Goal: Task Accomplishment & Management: Use online tool/utility

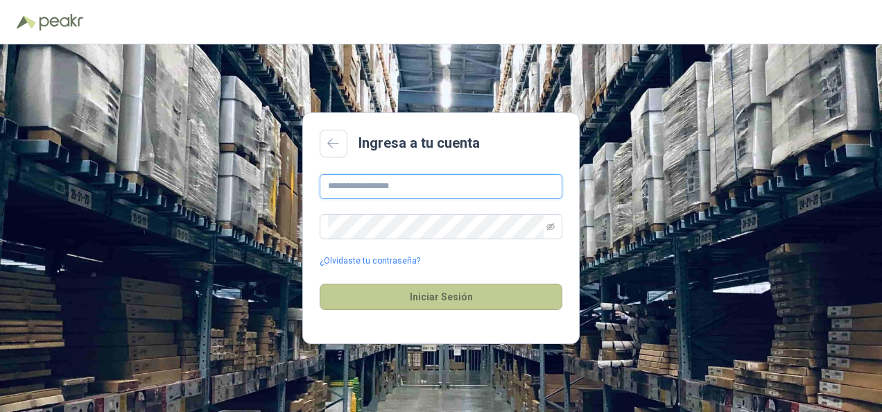
type input "**********"
click at [452, 299] on button "Iniciar Sesión" at bounding box center [441, 297] width 243 height 26
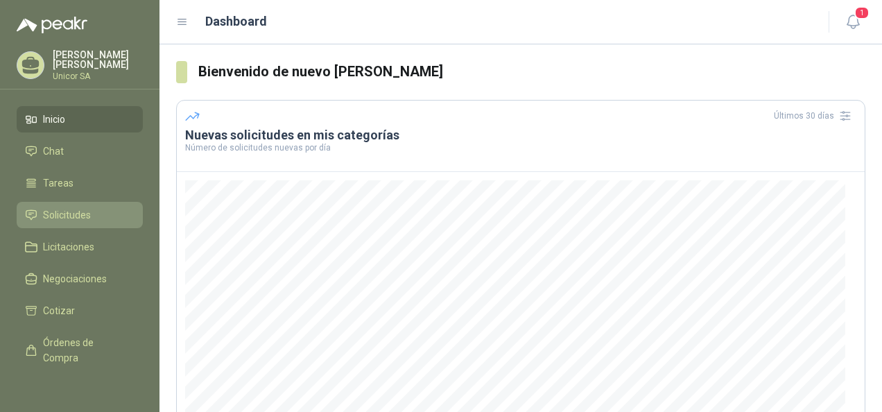
click at [87, 212] on span "Solicitudes" at bounding box center [67, 214] width 48 height 15
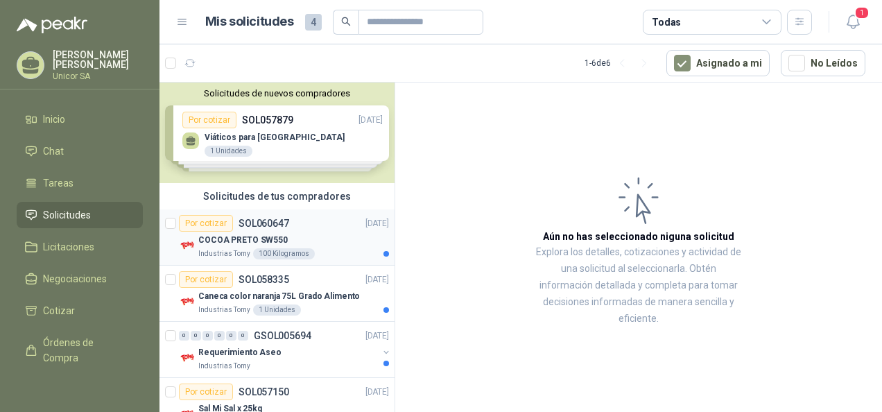
click at [243, 228] on div "Por cotizar SOL060647" at bounding box center [234, 223] width 110 height 17
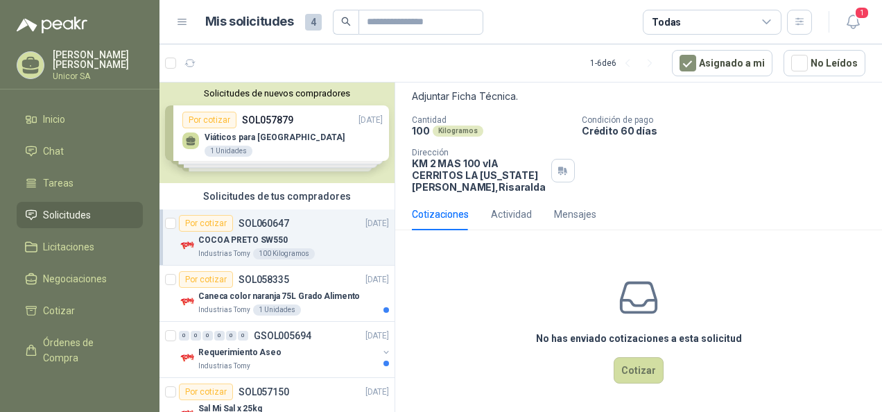
scroll to position [80, 0]
click at [516, 210] on div "Actividad" at bounding box center [511, 213] width 41 height 15
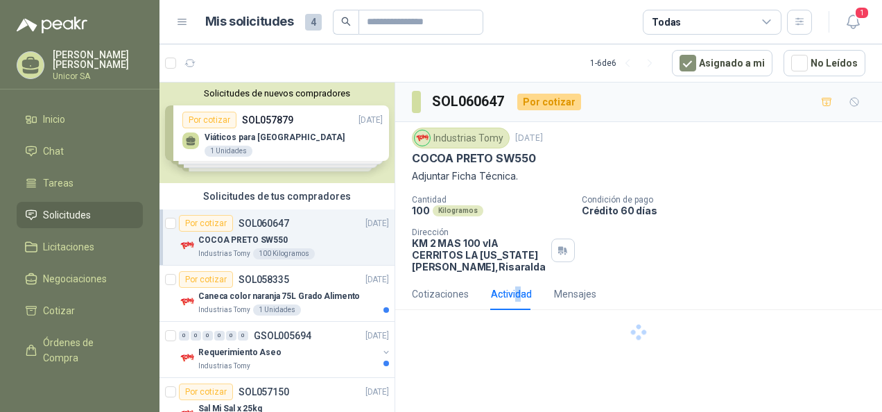
scroll to position [0, 0]
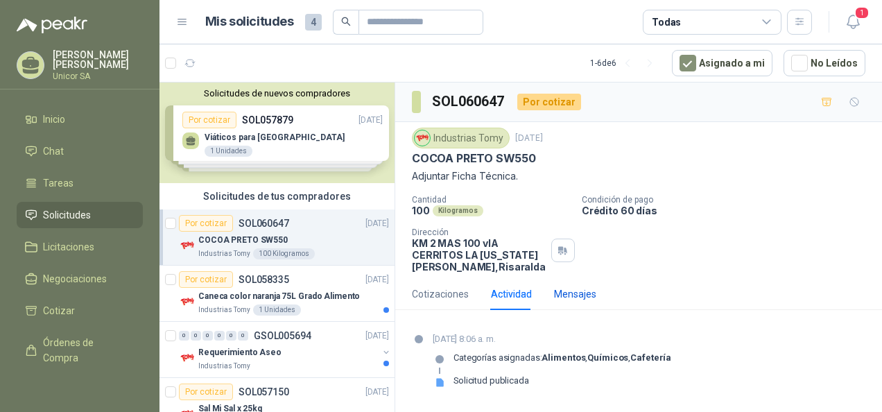
click at [588, 293] on div "Mensajes" at bounding box center [575, 293] width 42 height 15
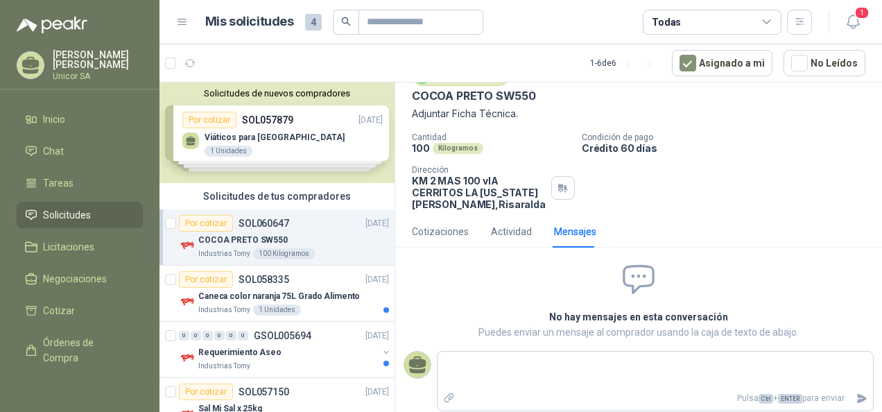
scroll to position [64, 0]
click at [438, 228] on div "Cotizaciones" at bounding box center [440, 230] width 57 height 15
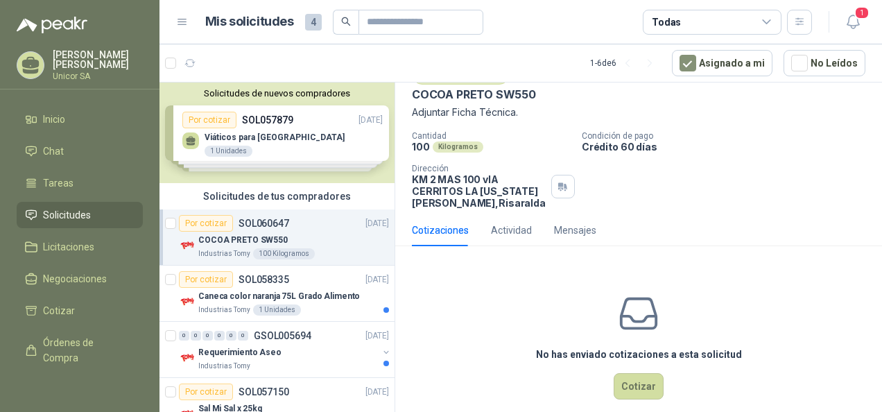
scroll to position [0, 0]
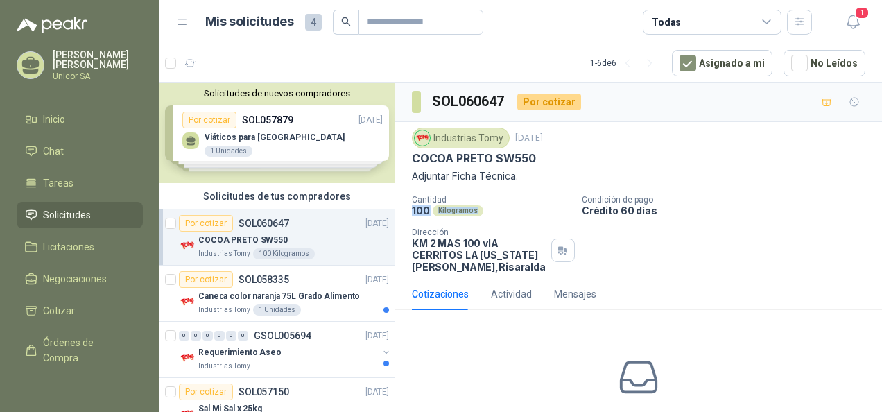
drag, startPoint x: 412, startPoint y: 208, endPoint x: 492, endPoint y: 211, distance: 79.8
click at [492, 211] on div "100 Kilogramos" at bounding box center [491, 211] width 159 height 12
click at [271, 125] on div "Solicitudes de nuevos compradores Por cotizar SOL057879 [DATE] Viáticos para [G…" at bounding box center [277, 133] width 235 height 101
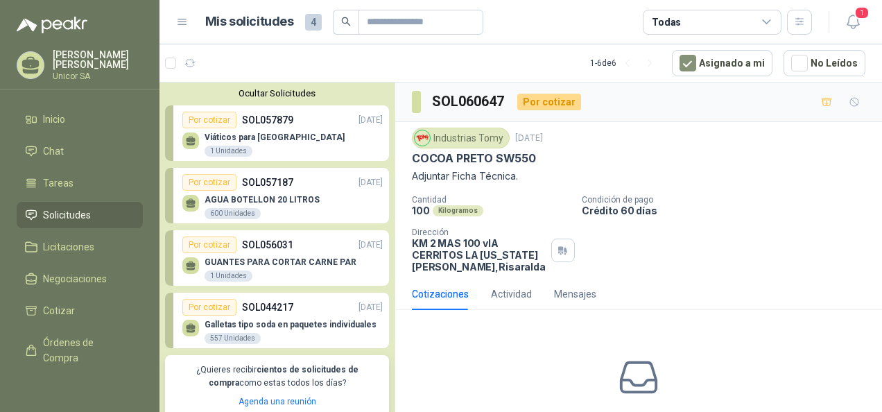
click at [294, 135] on div "Viáticos para [GEOGRAPHIC_DATA] 1 Unidades" at bounding box center [282, 142] width 200 height 29
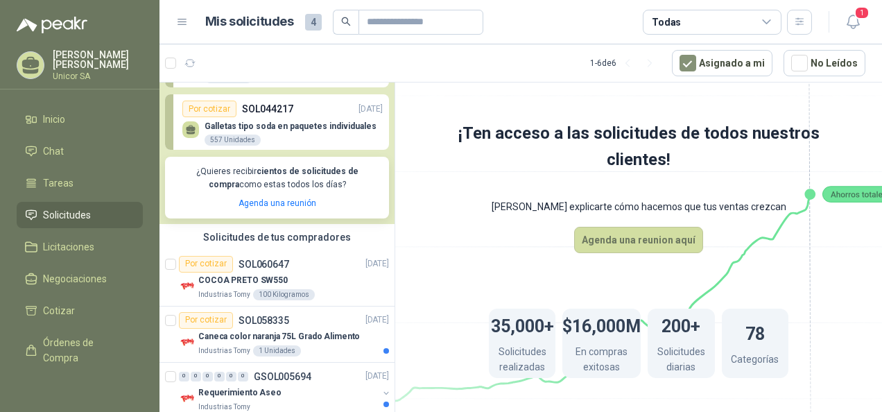
scroll to position [208, 0]
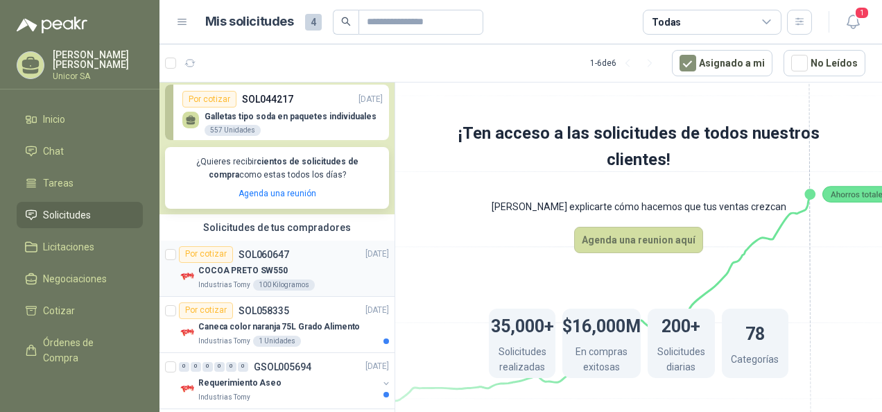
click at [301, 264] on div "COCOA PRETO SW550" at bounding box center [293, 271] width 191 height 17
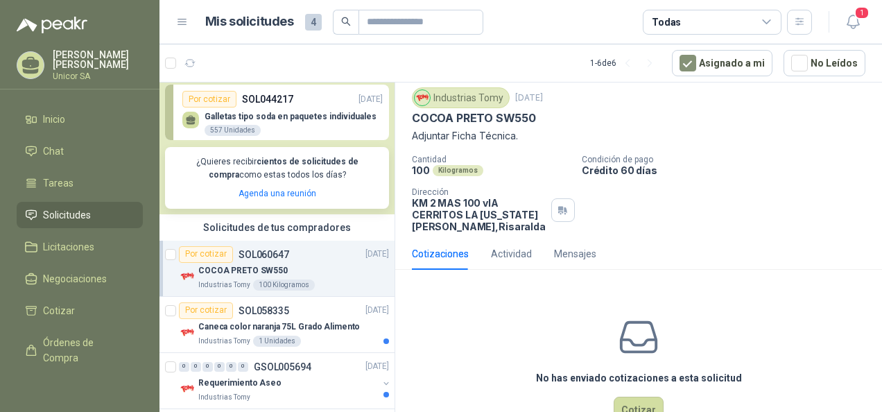
scroll to position [80, 0]
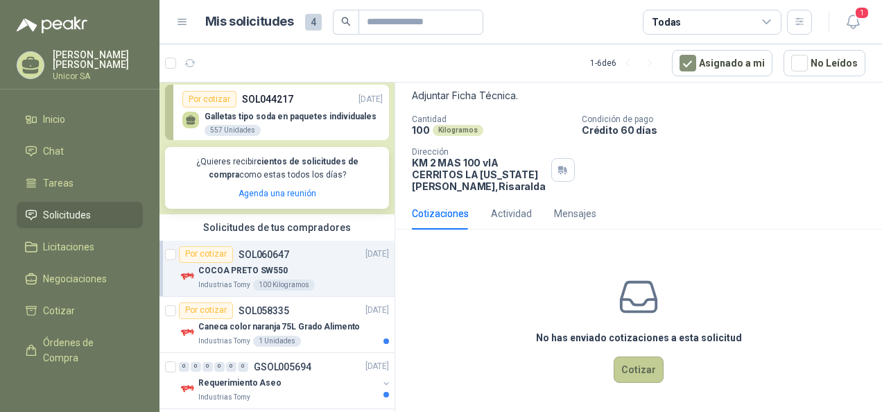
click at [635, 368] on button "Cotizar" at bounding box center [639, 370] width 50 height 26
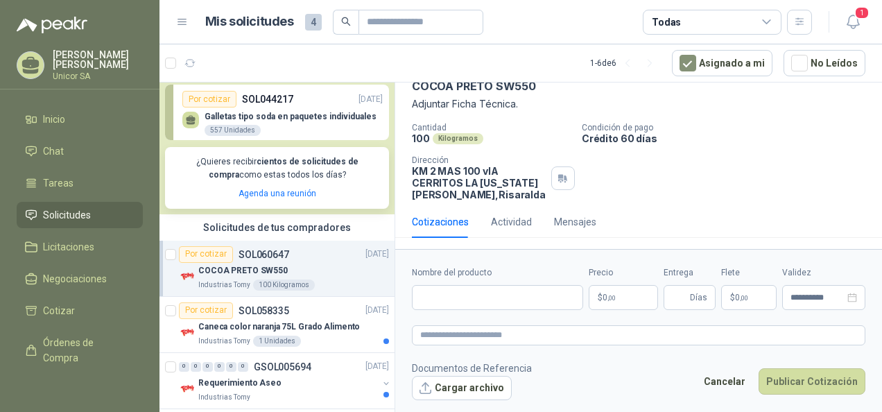
scroll to position [71, 0]
click at [542, 298] on input "Nombre del producto" at bounding box center [497, 297] width 171 height 25
click at [519, 225] on div "Actividad" at bounding box center [511, 223] width 41 height 15
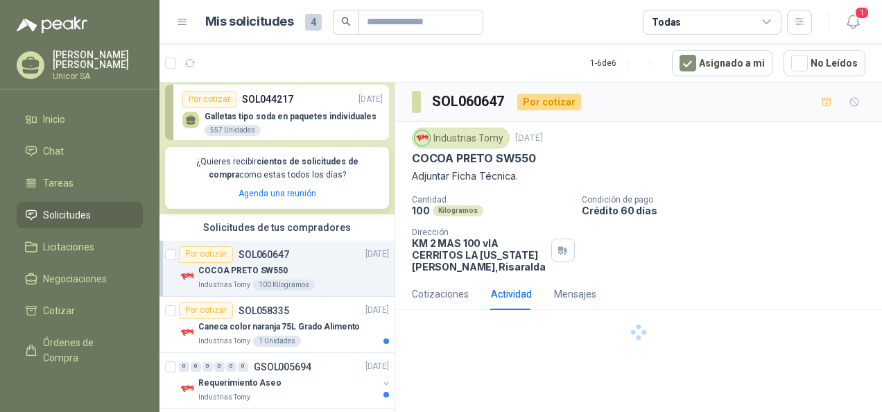
scroll to position [0, 0]
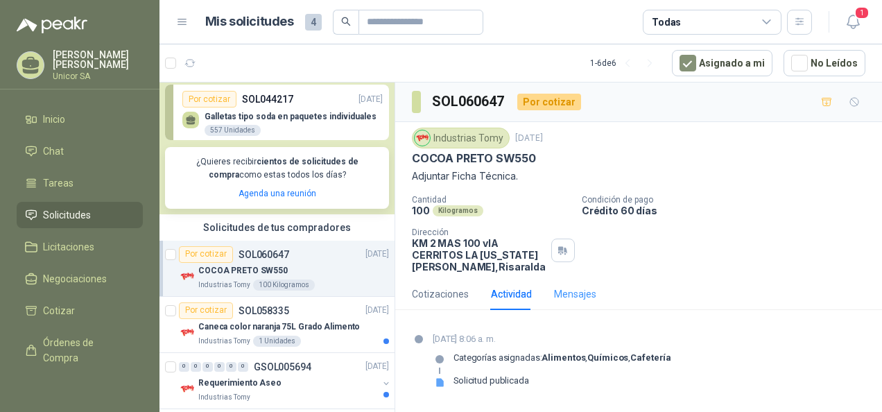
click at [581, 301] on div "Mensajes" at bounding box center [575, 294] width 42 height 32
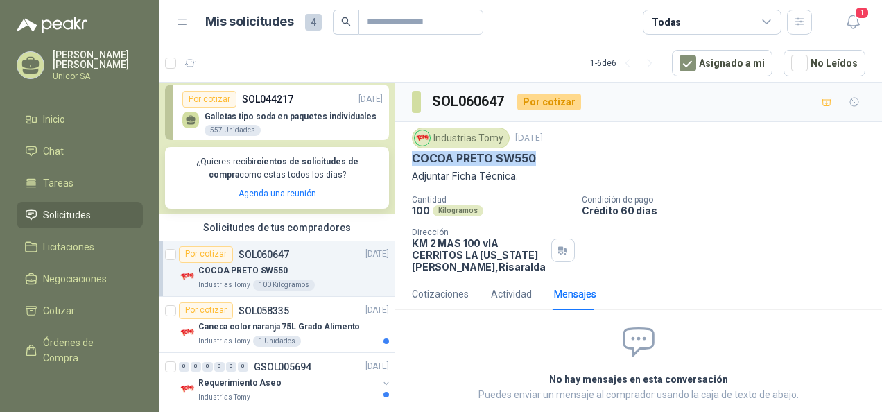
drag, startPoint x: 413, startPoint y: 155, endPoint x: 538, endPoint y: 161, distance: 125.0
click at [538, 161] on div "COCOA PRETO SW550" at bounding box center [639, 158] width 454 height 15
copy p "COCOA PRETO SW550"
